Goal: Task Accomplishment & Management: Complete application form

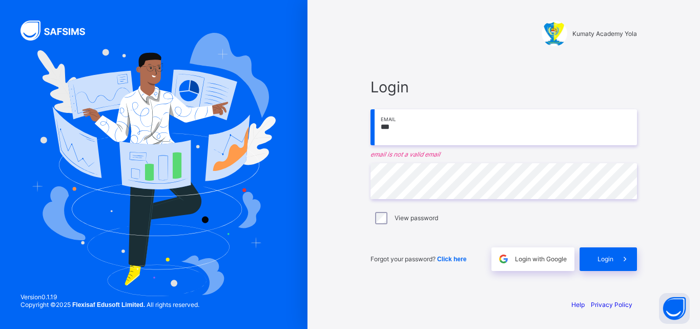
type input "**********"
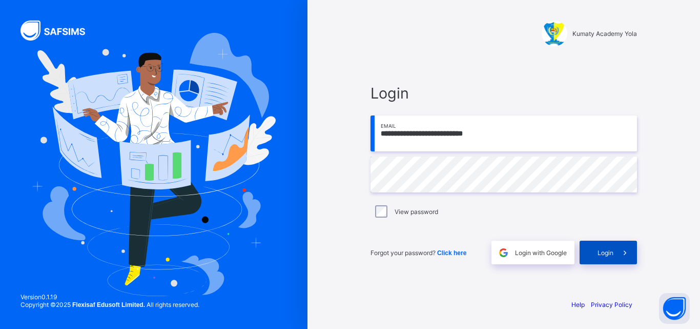
click at [627, 252] on icon at bounding box center [625, 253] width 11 height 10
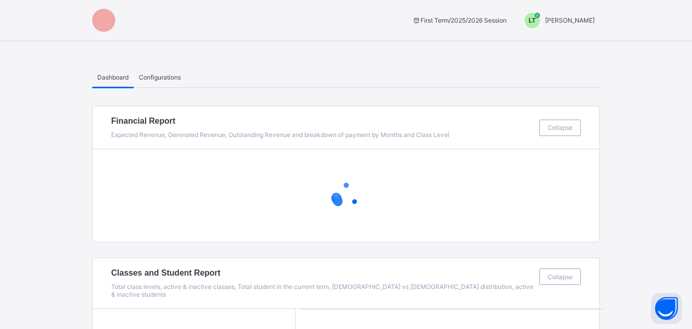
click at [545, 21] on div "LT" at bounding box center [533, 20] width 26 height 15
click at [568, 45] on span "Switch to Admin View" at bounding box center [557, 44] width 78 height 12
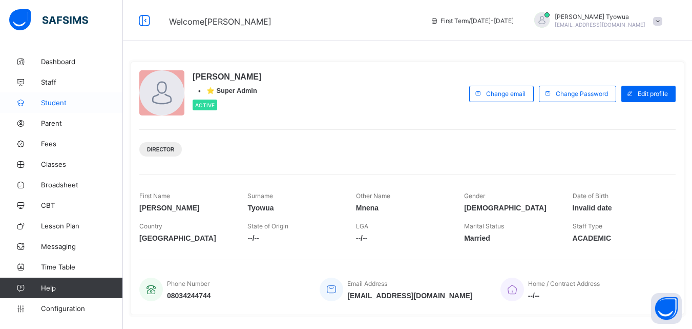
click at [62, 106] on span "Student" at bounding box center [82, 102] width 82 height 8
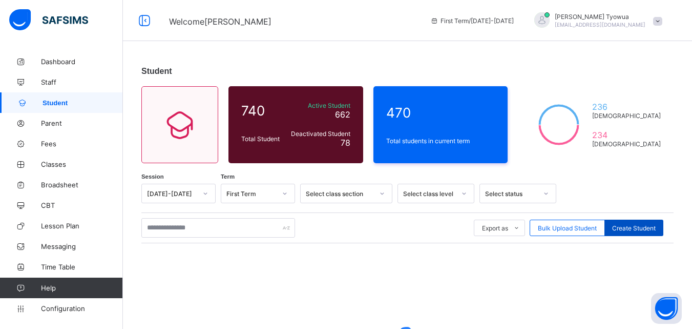
click at [647, 229] on span "Create Student" at bounding box center [635, 228] width 44 height 8
select select "**"
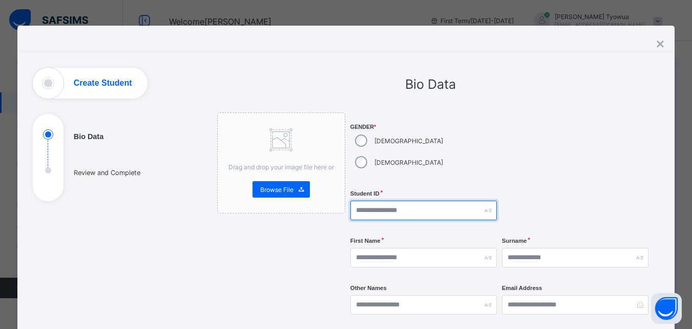
click at [388, 200] on input "text" at bounding box center [424, 209] width 147 height 19
type input "*********"
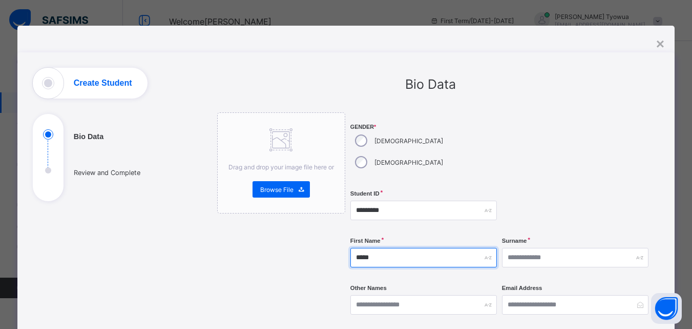
type input "*****"
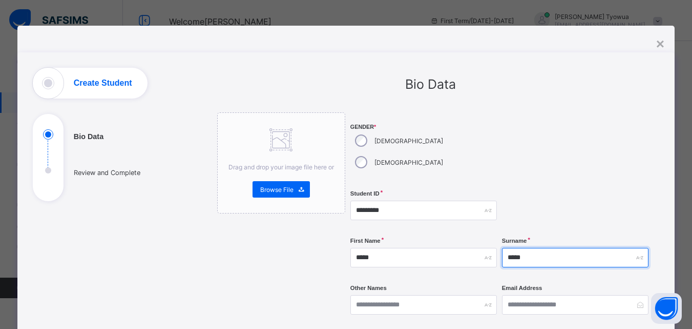
type input "*****"
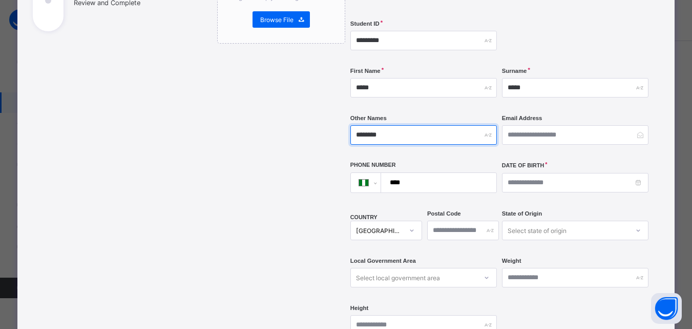
scroll to position [184, 0]
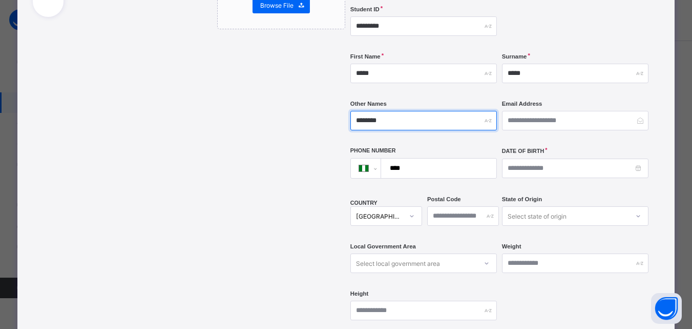
type input "********"
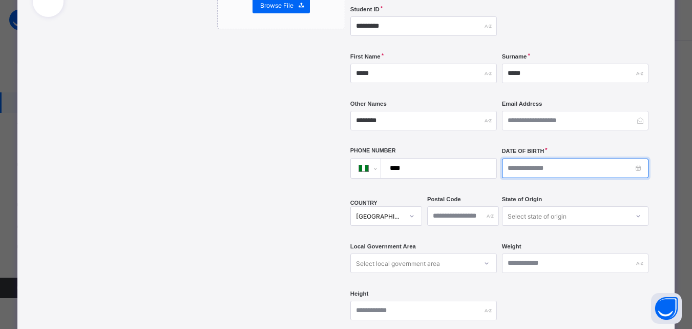
click at [537, 158] on input at bounding box center [575, 167] width 147 height 19
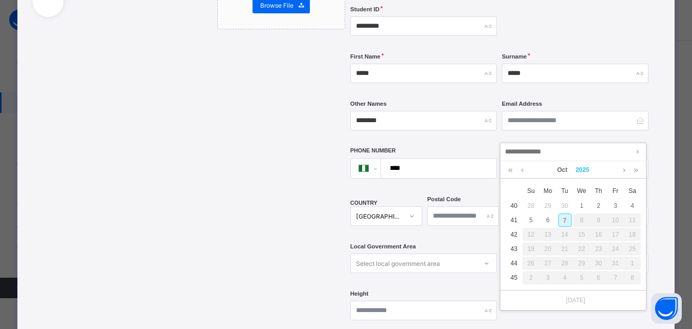
click at [580, 174] on link "2025" at bounding box center [583, 169] width 22 height 17
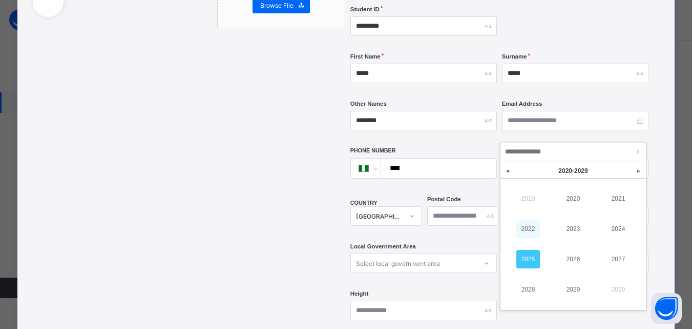
click at [529, 228] on link "2022" at bounding box center [529, 228] width 24 height 18
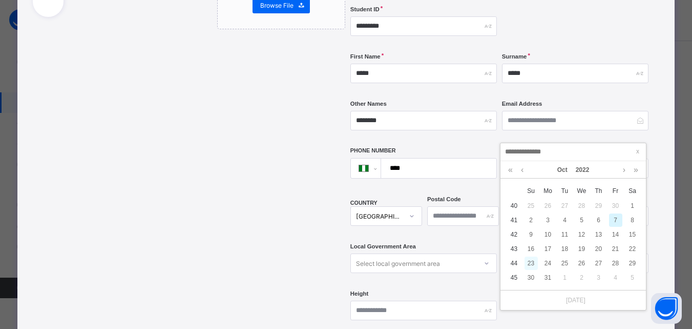
click at [529, 262] on div "23" at bounding box center [531, 262] width 13 height 13
type input "**********"
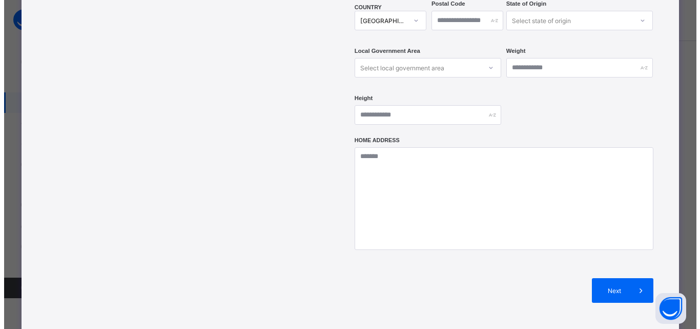
scroll to position [445, 0]
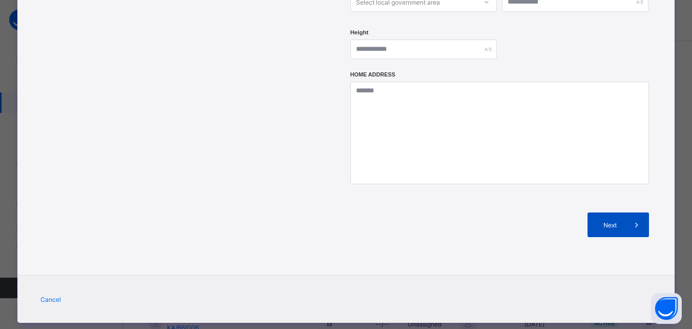
click at [618, 221] on span "Next" at bounding box center [610, 225] width 29 height 8
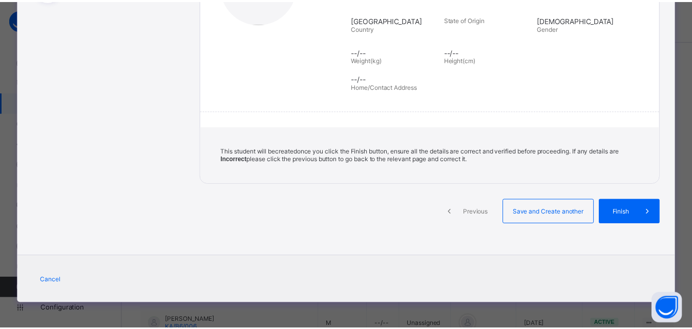
scroll to position [201, 0]
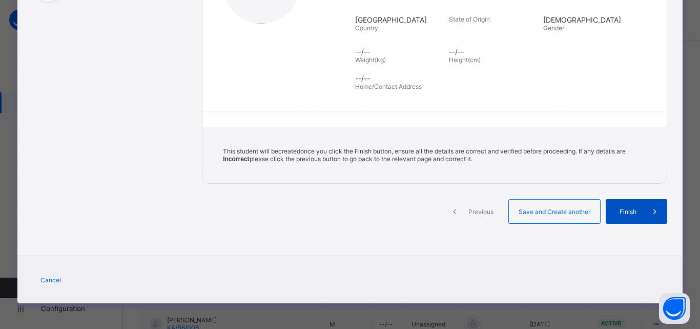
click at [624, 213] on span "Finish" at bounding box center [628, 212] width 29 height 8
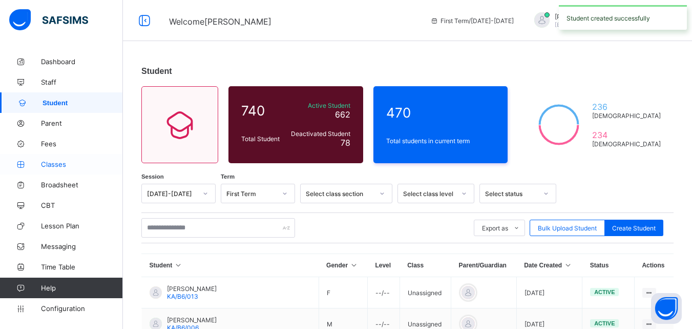
drag, startPoint x: 37, startPoint y: 164, endPoint x: 42, endPoint y: 162, distance: 5.5
click at [37, 164] on icon at bounding box center [20, 164] width 41 height 8
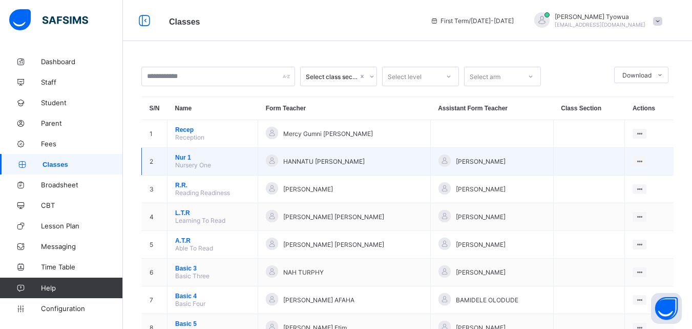
click at [182, 160] on span "Nur 1" at bounding box center [212, 157] width 75 height 7
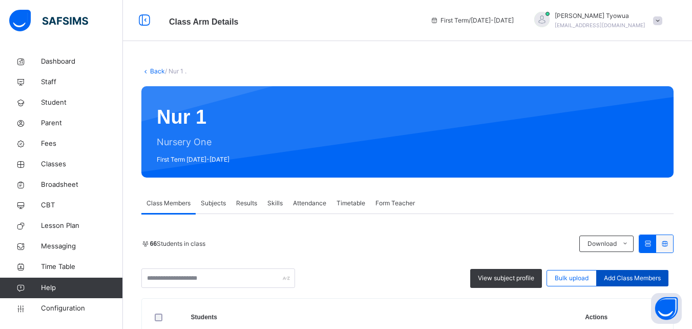
click at [636, 272] on div "Add Class Members" at bounding box center [633, 278] width 72 height 16
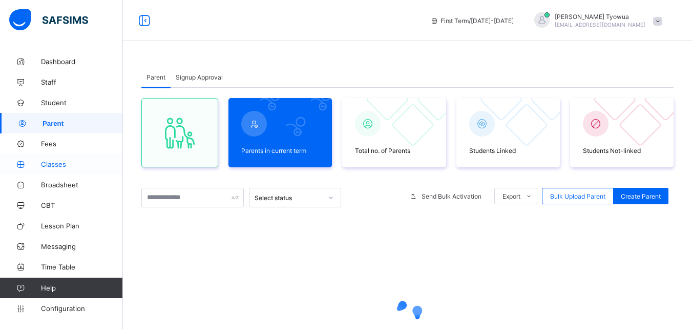
click at [47, 168] on link "Classes" at bounding box center [61, 164] width 123 height 21
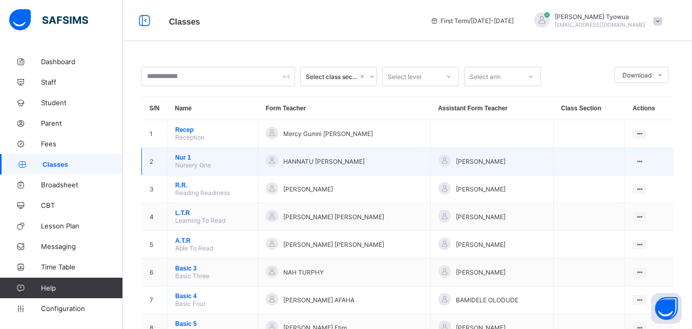
click at [186, 161] on span "Nur 1" at bounding box center [212, 157] width 75 height 7
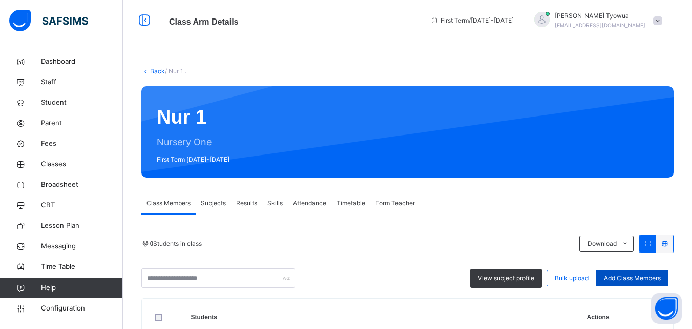
click at [646, 278] on span "Add Class Members" at bounding box center [632, 277] width 57 height 9
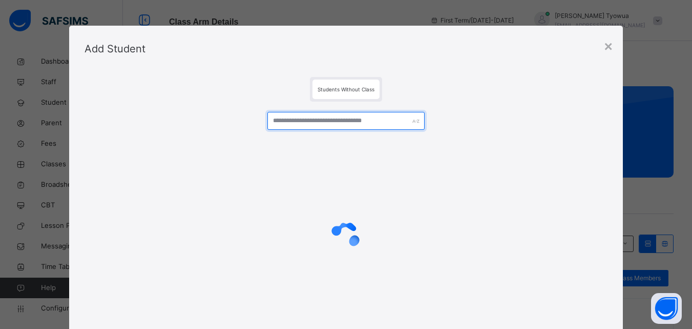
click at [327, 118] on input "text" at bounding box center [346, 121] width 157 height 18
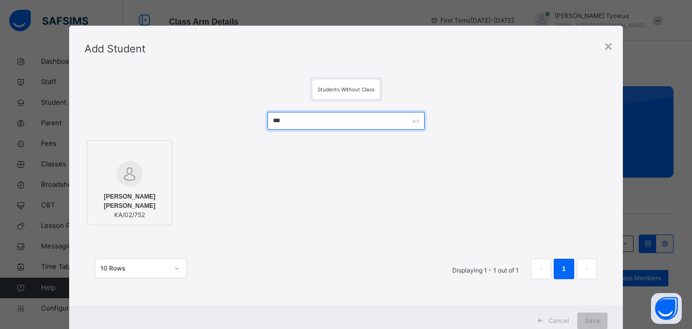
type input "***"
click at [132, 180] on img at bounding box center [130, 174] width 26 height 26
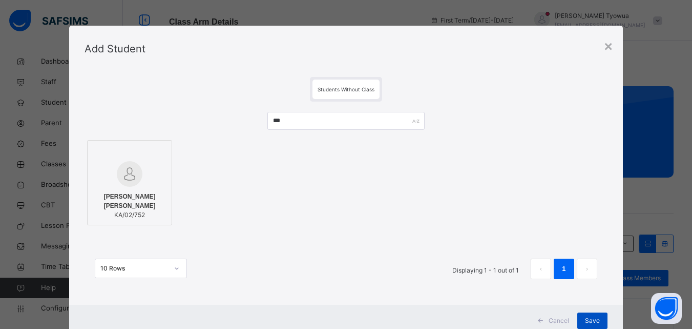
click at [593, 317] on span "Save" at bounding box center [592, 320] width 15 height 9
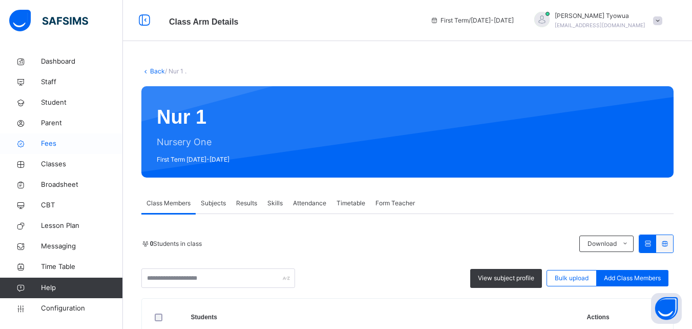
click at [43, 136] on link "Fees" at bounding box center [61, 143] width 123 height 21
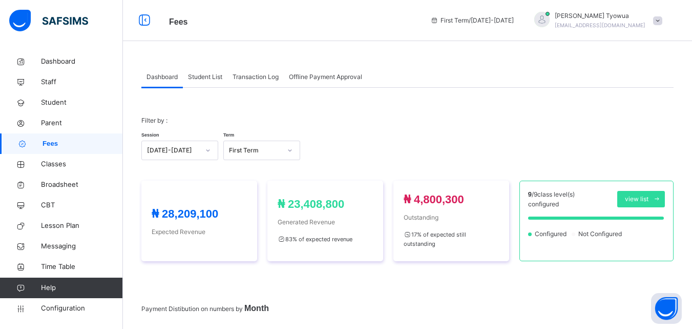
click at [208, 85] on div "Student List" at bounding box center [205, 77] width 45 height 21
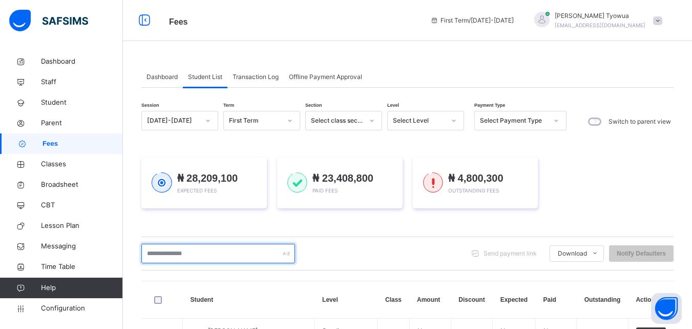
click at [238, 247] on input "text" at bounding box center [218, 252] width 154 height 19
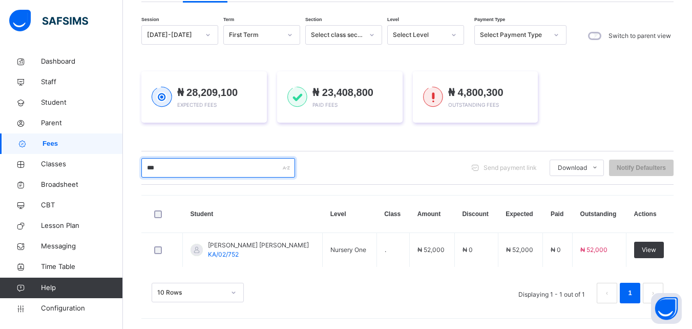
scroll to position [86, 0]
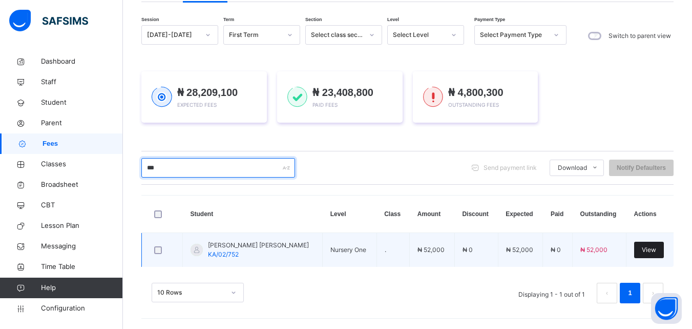
type input "***"
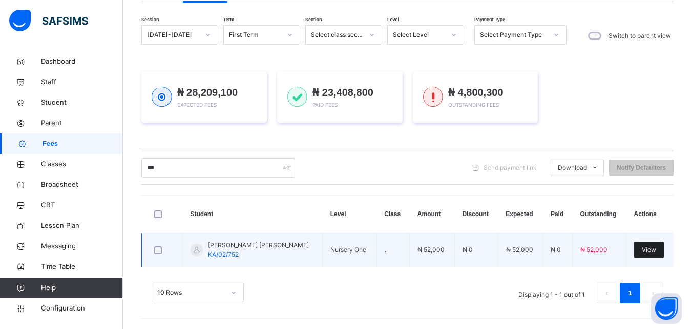
click at [652, 249] on span "View" at bounding box center [649, 249] width 14 height 9
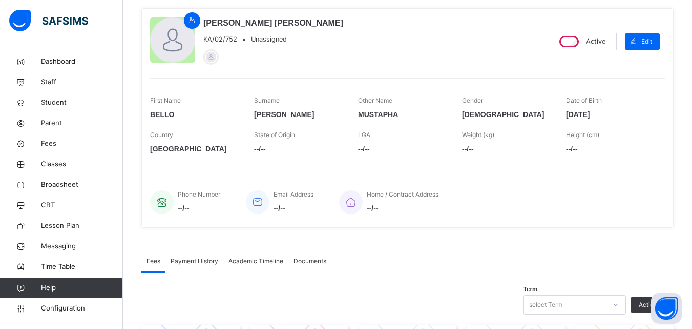
scroll to position [339, 0]
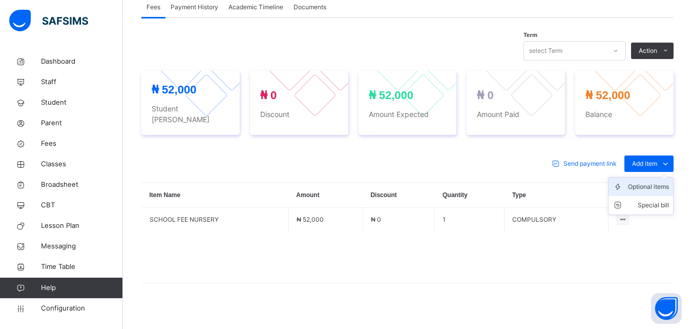
click at [628, 181] on icon at bounding box center [620, 186] width 15 height 10
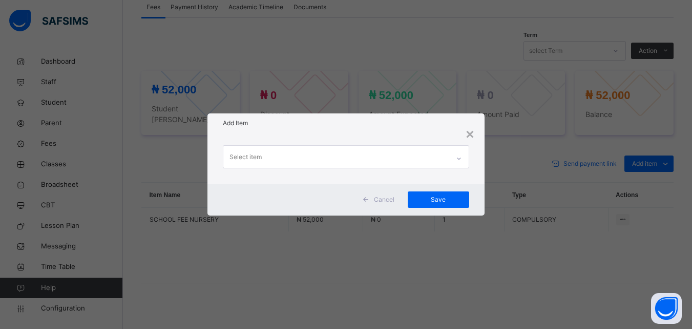
click at [288, 155] on div "Select item" at bounding box center [336, 157] width 226 height 22
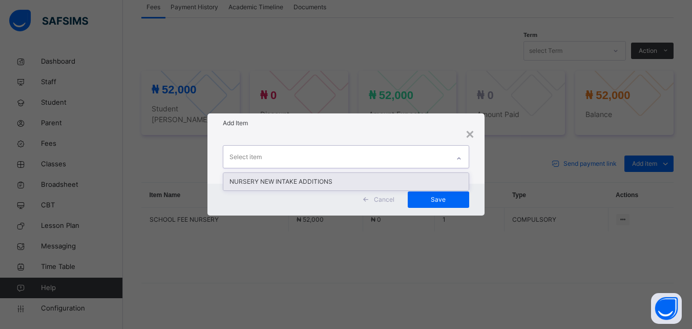
click at [293, 184] on div "NURSERY NEW INTAKE ADDITIONS" at bounding box center [345, 181] width 245 height 17
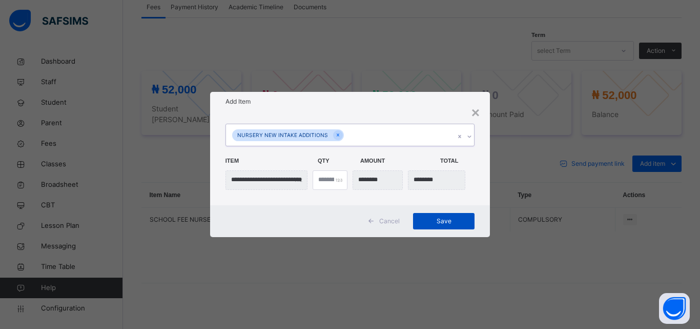
click at [431, 221] on span "Save" at bounding box center [444, 220] width 46 height 9
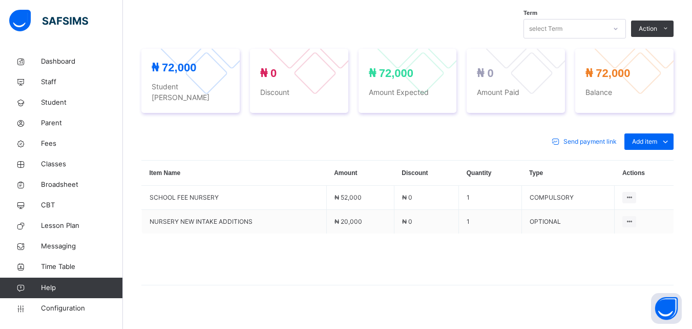
scroll to position [363, 0]
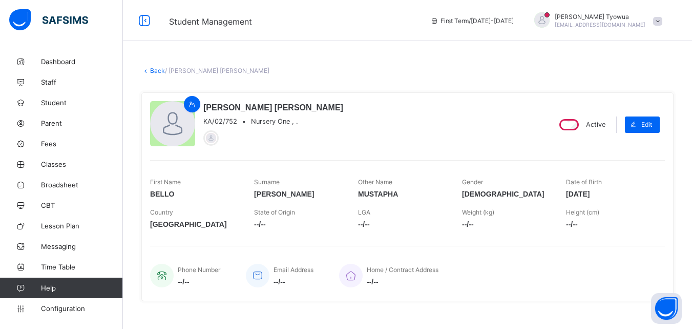
scroll to position [345, 0]
